Goal: Task Accomplishment & Management: Complete application form

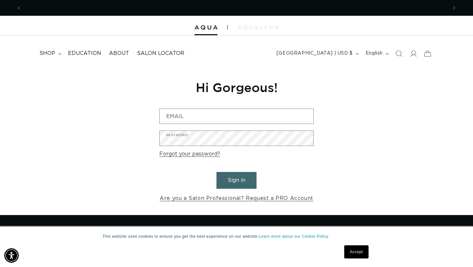
scroll to position [0, 426]
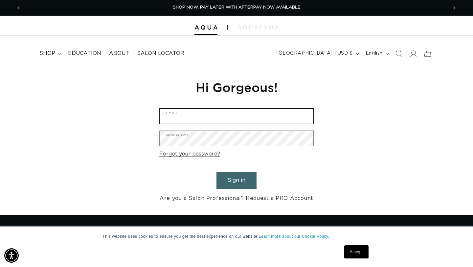
click at [264, 120] on input "Email" at bounding box center [237, 116] width 154 height 15
type input "[PERSON_NAME][EMAIL_ADDRESS][DOMAIN_NAME]"
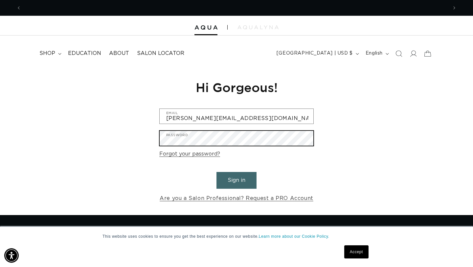
scroll to position [0, 0]
click at [244, 179] on button "Sign in" at bounding box center [236, 180] width 40 height 17
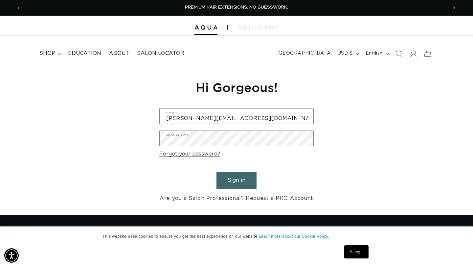
scroll to position [0, 426]
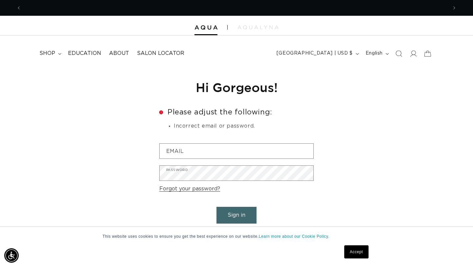
scroll to position [0, 853]
click at [190, 188] on link "Forgot your password?" at bounding box center [189, 189] width 61 height 10
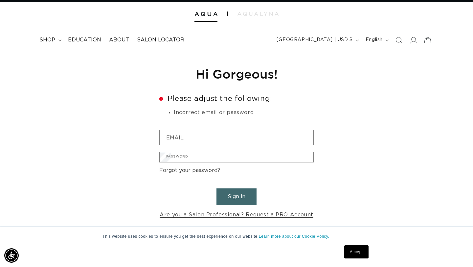
click at [0, 0] on input "Email" at bounding box center [0, 0] width 0 height 0
type input "[PERSON_NAME][EMAIL_ADDRESS][DOMAIN_NAME]"
click at [0, 0] on button "Submit" at bounding box center [0, 0] width 0 height 0
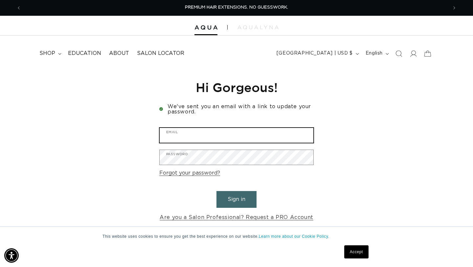
click at [234, 135] on input "Email" at bounding box center [237, 135] width 154 height 15
type input "[PERSON_NAME][EMAIL_ADDRESS][DOMAIN_NAME]"
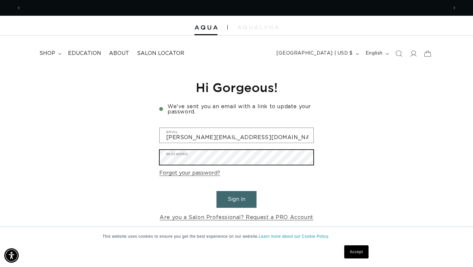
scroll to position [0, 853]
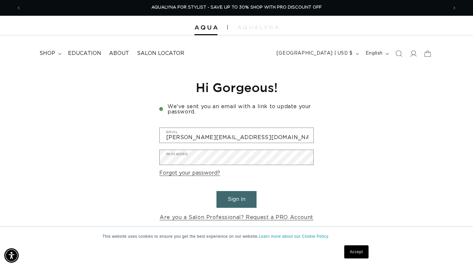
click at [231, 196] on button "Sign in" at bounding box center [236, 199] width 40 height 17
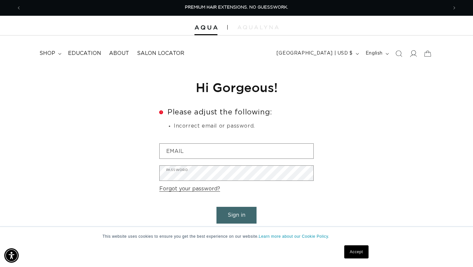
click at [414, 54] on icon at bounding box center [413, 53] width 7 height 7
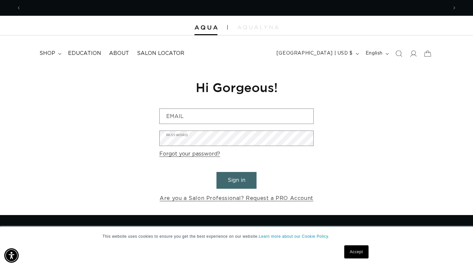
scroll to position [0, 853]
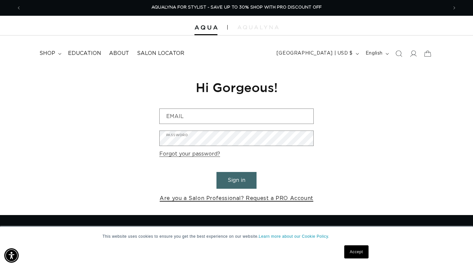
click at [274, 197] on link "Are you a Salon Professional? Request a PRO Account" at bounding box center [237, 198] width 154 height 10
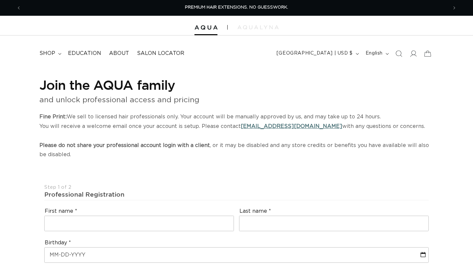
select select "US"
select select "[GEOGRAPHIC_DATA]"
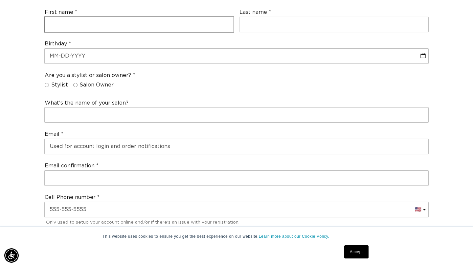
scroll to position [0, 426]
click at [136, 25] on input "text" at bounding box center [139, 24] width 189 height 15
type input "Rebecca"
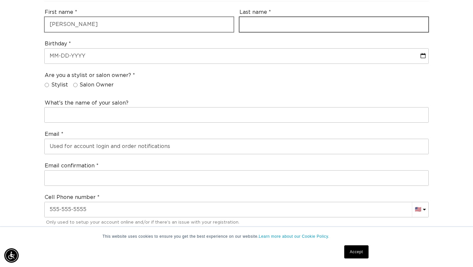
type input "Dillon"
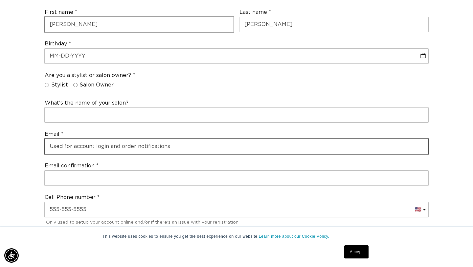
type input "rebecca@dillonrg.com"
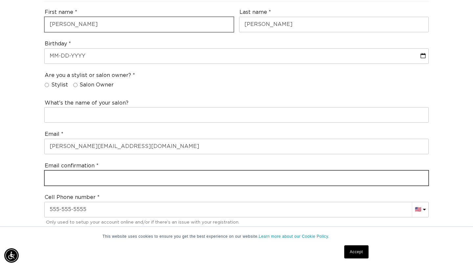
type input "rebecca@dillonrg.com"
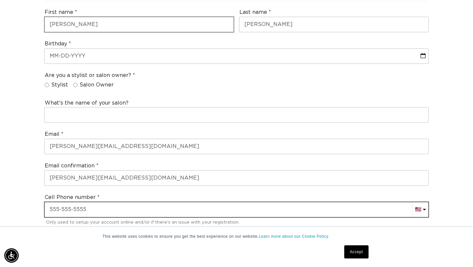
type input "+17605016557"
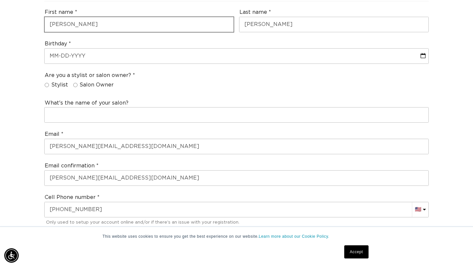
select select "California"
type input "92592"
type input "+17605016557"
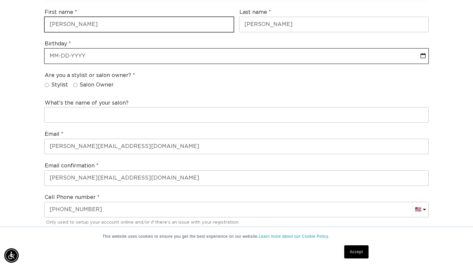
scroll to position [0, 0]
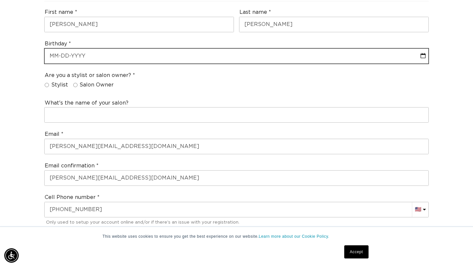
click at [123, 53] on input "text" at bounding box center [237, 56] width 384 height 15
select select "9"
select select "2025"
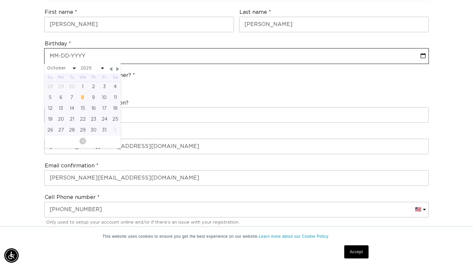
type input "+17605016557"
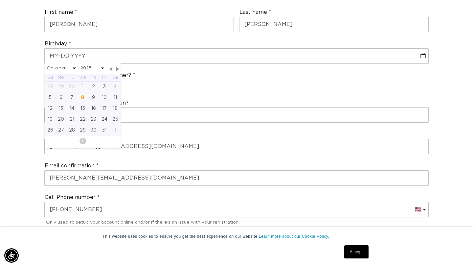
scroll to position [0, 426]
click at [73, 68] on span at bounding box center [74, 69] width 3 height 2
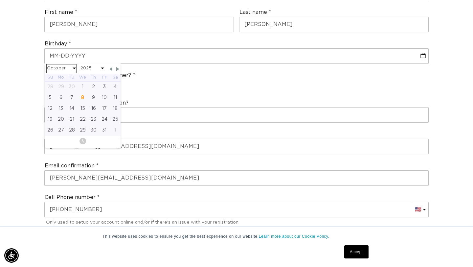
click at [67, 67] on select "January February March April May June July August September October November De…" at bounding box center [61, 68] width 29 height 8
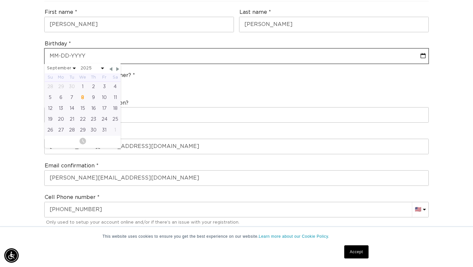
select select "8"
select select "2025"
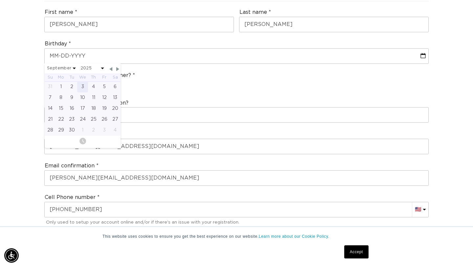
scroll to position [0, 0]
click at [54, 96] on div "7" at bounding box center [50, 97] width 11 height 11
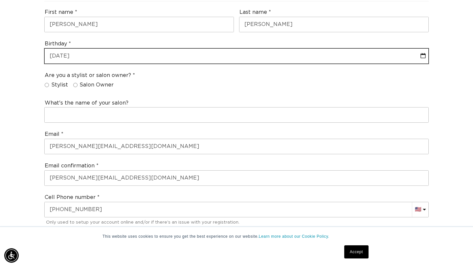
click at [83, 55] on input "text" at bounding box center [237, 56] width 384 height 15
select select "8"
select select "2025"
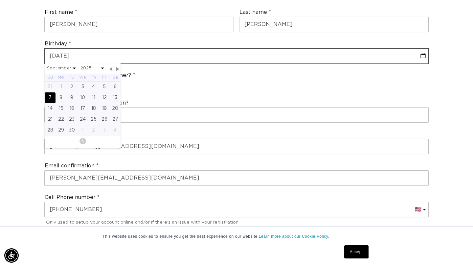
scroll to position [0, 426]
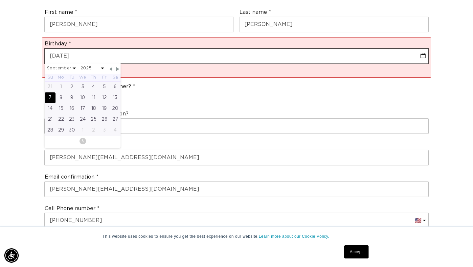
type input "09-07-2"
select select "8"
select select "2025"
type input "09-07-"
select select "8"
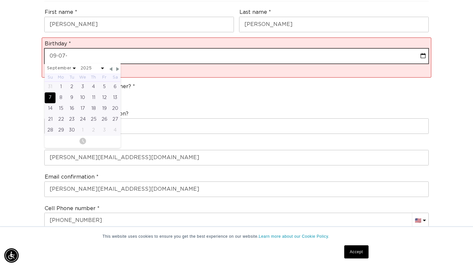
select select "2025"
type input "09-07-1"
select select "8"
select select "2025"
type input "09-07-19"
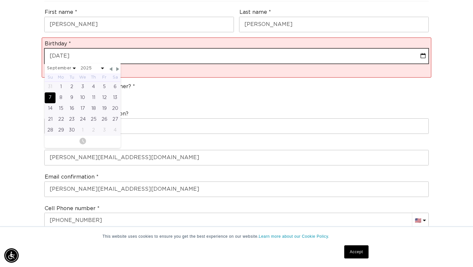
select select "8"
select select "2025"
type input "09-07-198"
select select "8"
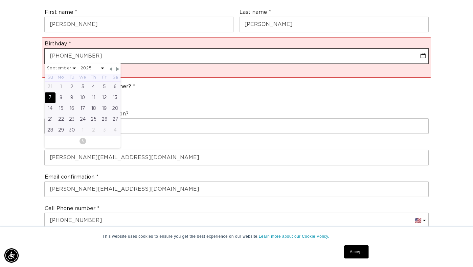
select select "2025"
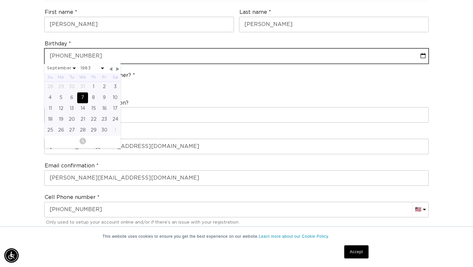
type input "09-07-1983"
select select "8"
select select "1983"
type input "09-07-1983"
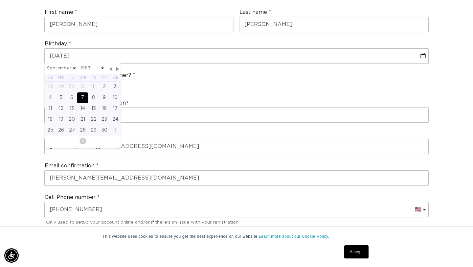
click at [174, 98] on div "What's the name of your salon?" at bounding box center [237, 111] width 390 height 29
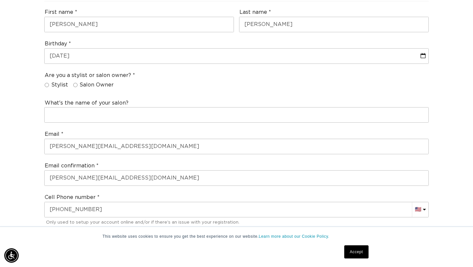
scroll to position [0, 0]
click at [47, 84] on input "Stylist" at bounding box center [47, 85] width 4 height 4
radio input "true"
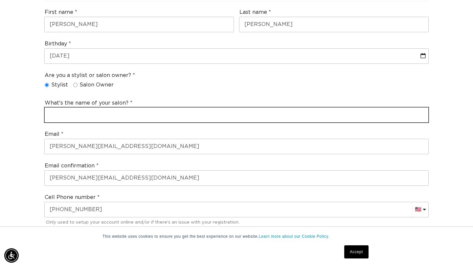
click at [66, 114] on input "text" at bounding box center [237, 114] width 384 height 15
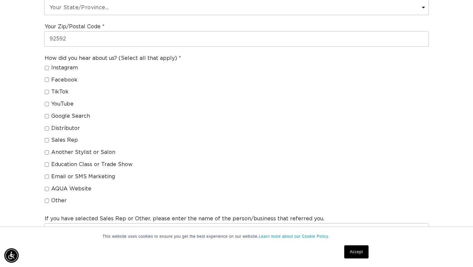
scroll to position [0, 853]
type input "the social"
click at [47, 129] on input "Distributor" at bounding box center [47, 128] width 4 height 4
checkbox input "true"
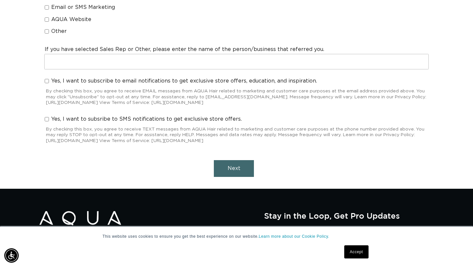
scroll to position [0, 0]
click at [233, 170] on span "Next" at bounding box center [234, 168] width 13 height 5
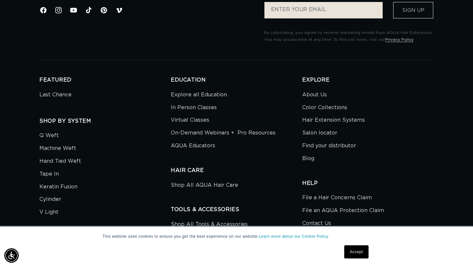
scroll to position [121, 0]
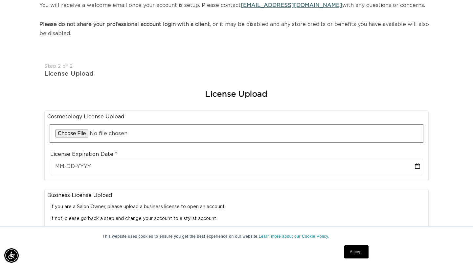
click at [165, 136] on input "file" at bounding box center [236, 133] width 372 height 18
type input "C:\fakepath\unnamed.jpg"
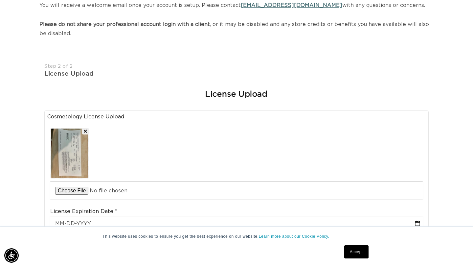
click at [298, 172] on div at bounding box center [236, 161] width 372 height 75
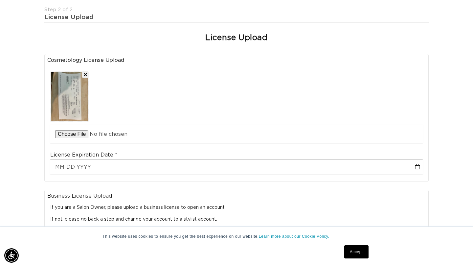
scroll to position [0, 0]
click at [74, 89] on img at bounding box center [69, 96] width 37 height 49
click at [71, 93] on img at bounding box center [69, 96] width 37 height 49
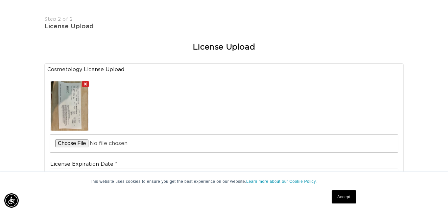
scroll to position [0, 401]
click at [85, 81] on button "Remove file" at bounding box center [85, 84] width 7 height 7
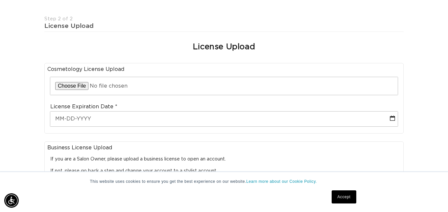
scroll to position [0, 0]
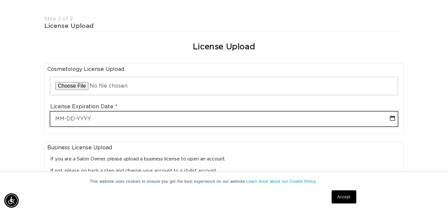
click at [87, 112] on input "text" at bounding box center [223, 119] width 347 height 15
select select "9"
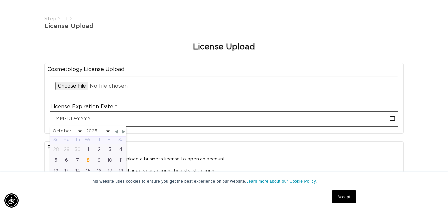
scroll to position [0, 802]
type input "0"
select select "9"
type input "04"
select select "9"
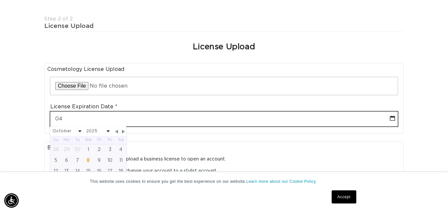
type input "04-0"
select select "9"
type input "04-03"
select select "9"
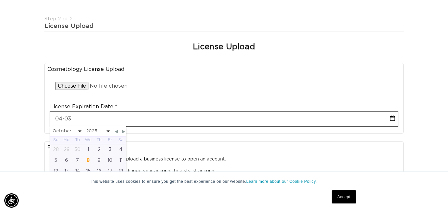
type input "04-03-2"
select select "9"
type input "04-03-20"
select select "9"
type input "04-03-202"
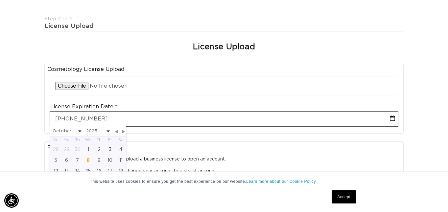
scroll to position [0, 401]
select select "9"
type input "04-03-2026"
select select "3"
select select "2026"
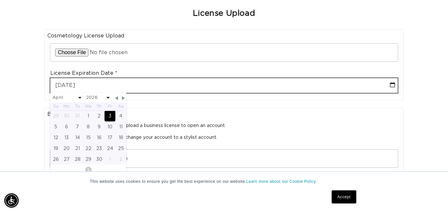
scroll to position [0, 802]
type input "04-03-2026"
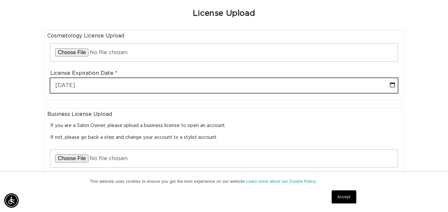
select select "3"
select select "2026"
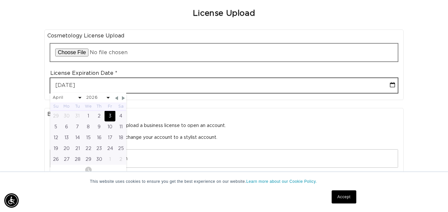
scroll to position [0, 401]
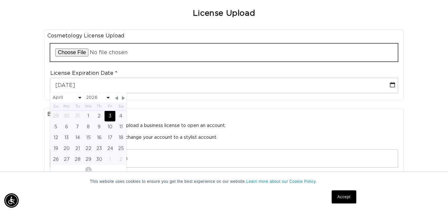
click at [82, 44] on input "file" at bounding box center [223, 53] width 347 height 18
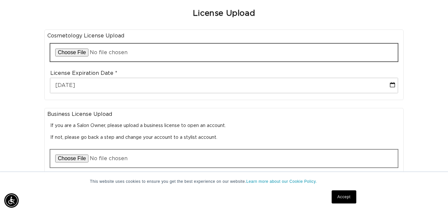
type input "C:\fakepath\Cosmetology Lic.jpg"
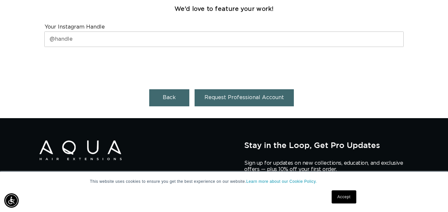
scroll to position [0, 802]
click at [237, 91] on button "Request Professional Account" at bounding box center [243, 97] width 99 height 17
